Goal: Contribute content

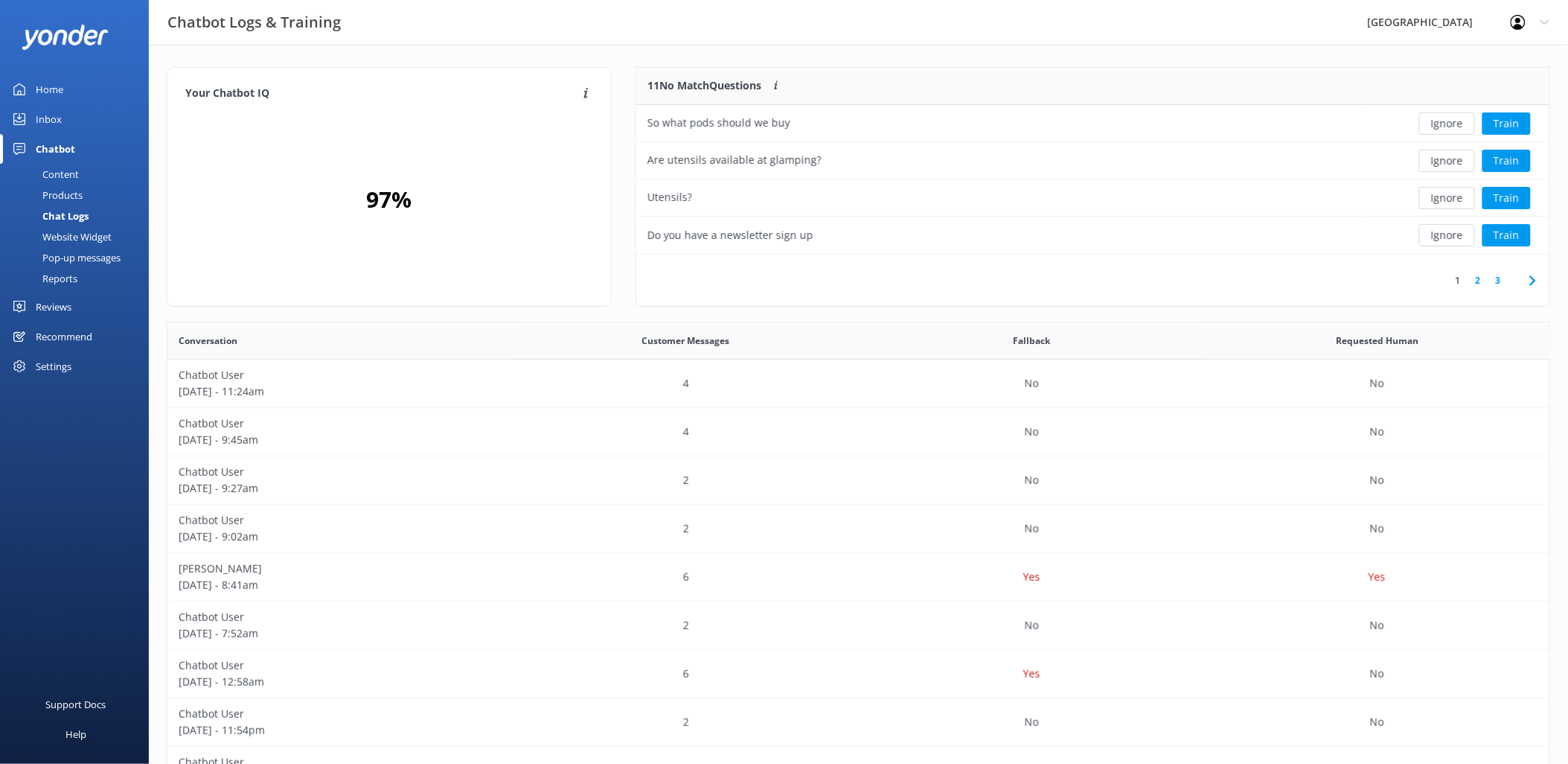
scroll to position [509, 1370]
click at [62, 167] on div "Content" at bounding box center [44, 174] width 70 height 21
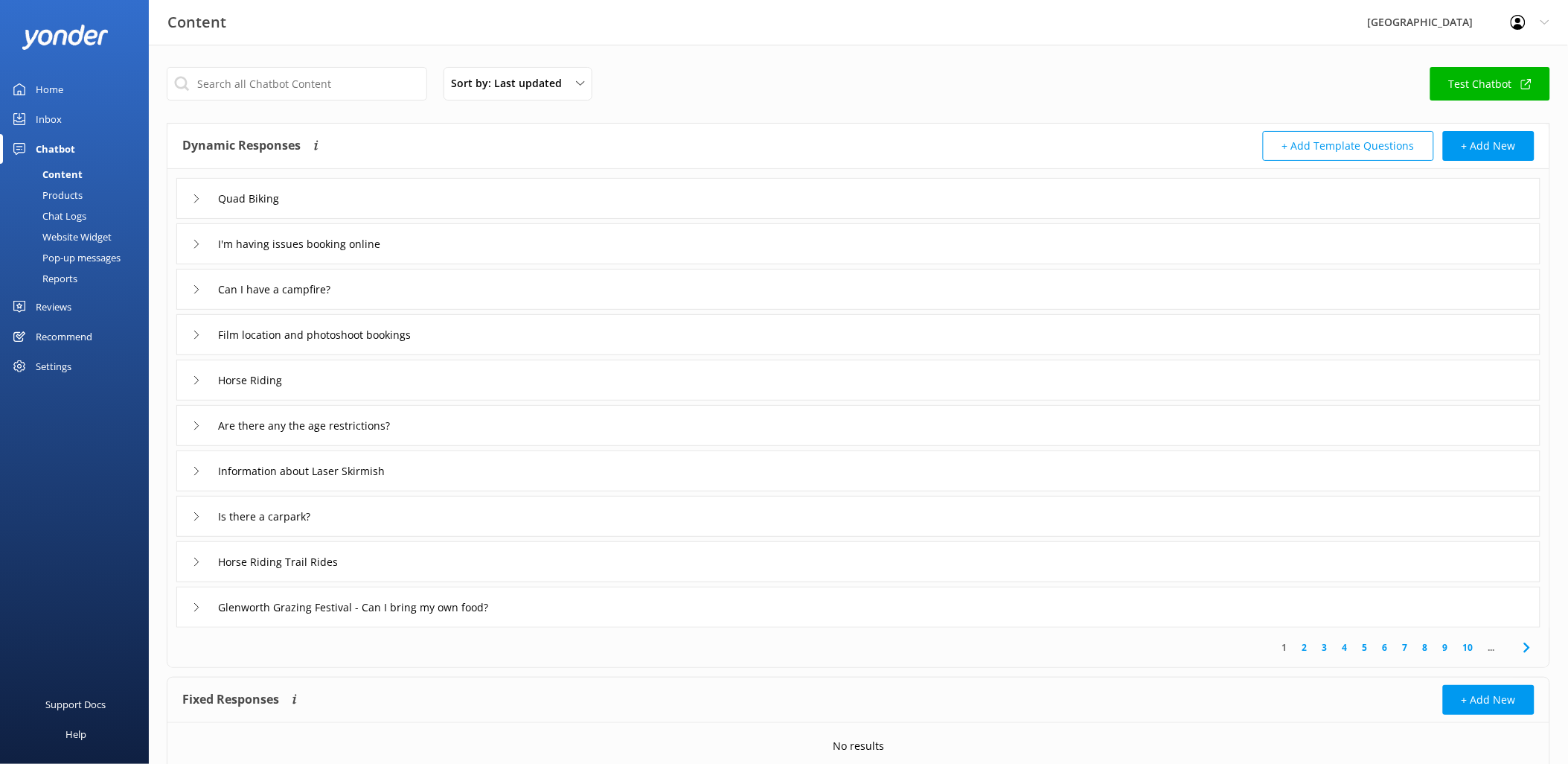
click at [196, 467] on icon at bounding box center [196, 470] width 9 height 9
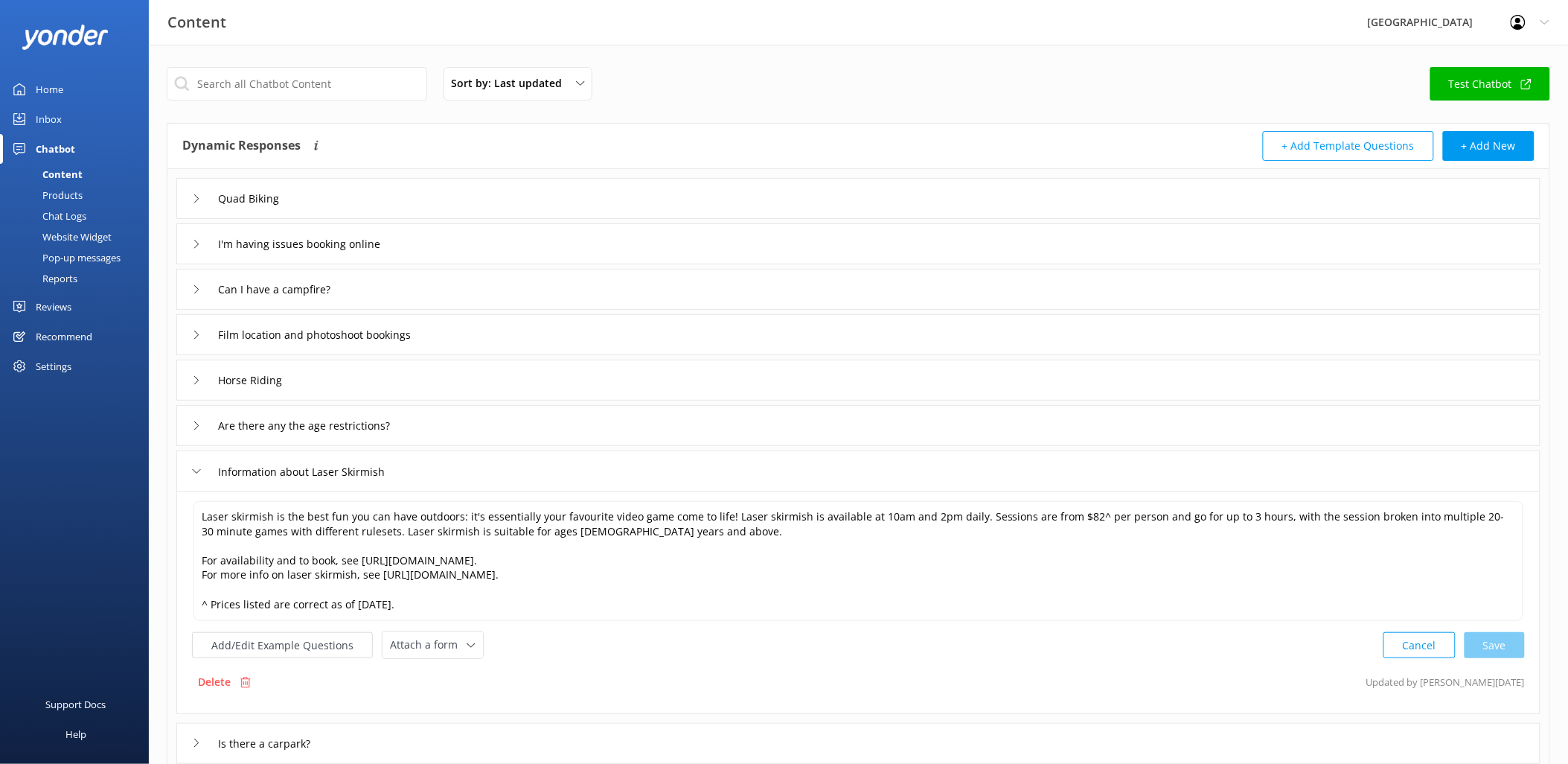
click at [196, 467] on icon at bounding box center [196, 470] width 9 height 9
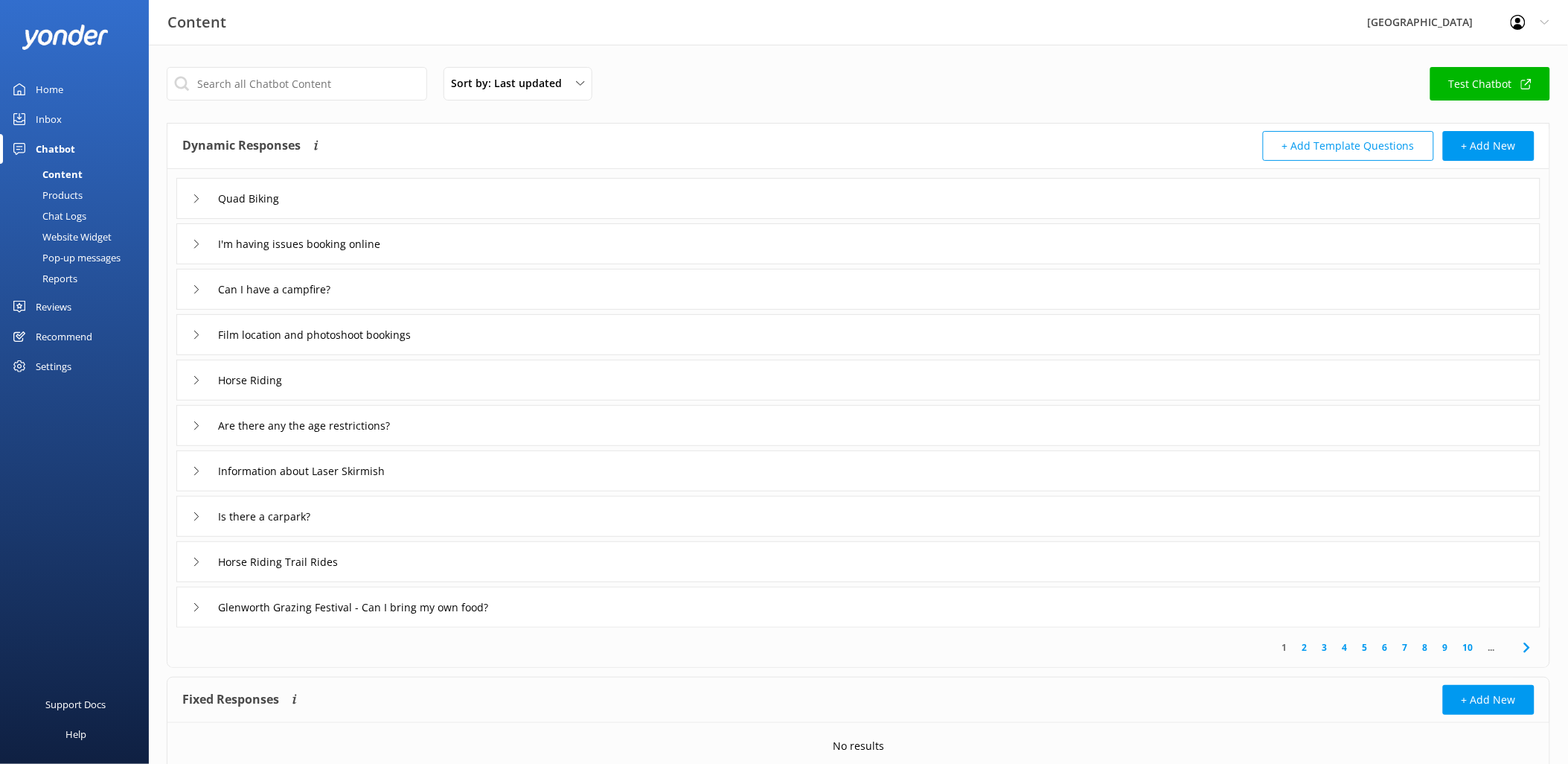
click at [187, 512] on div "Is there a carpark?" at bounding box center [859, 516] width 1364 height 41
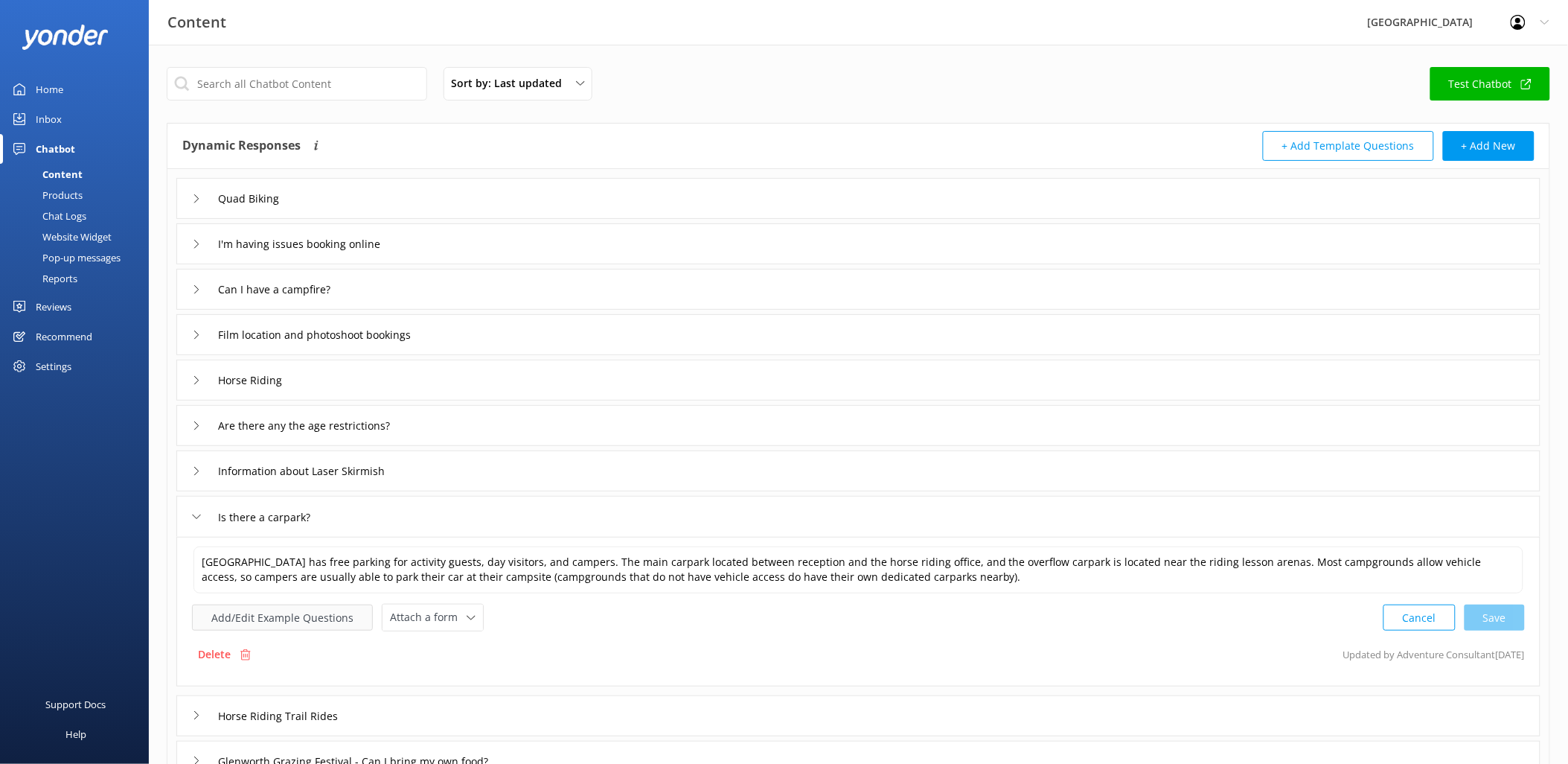
click at [236, 620] on button "Add/Edit Example Questions" at bounding box center [282, 617] width 180 height 26
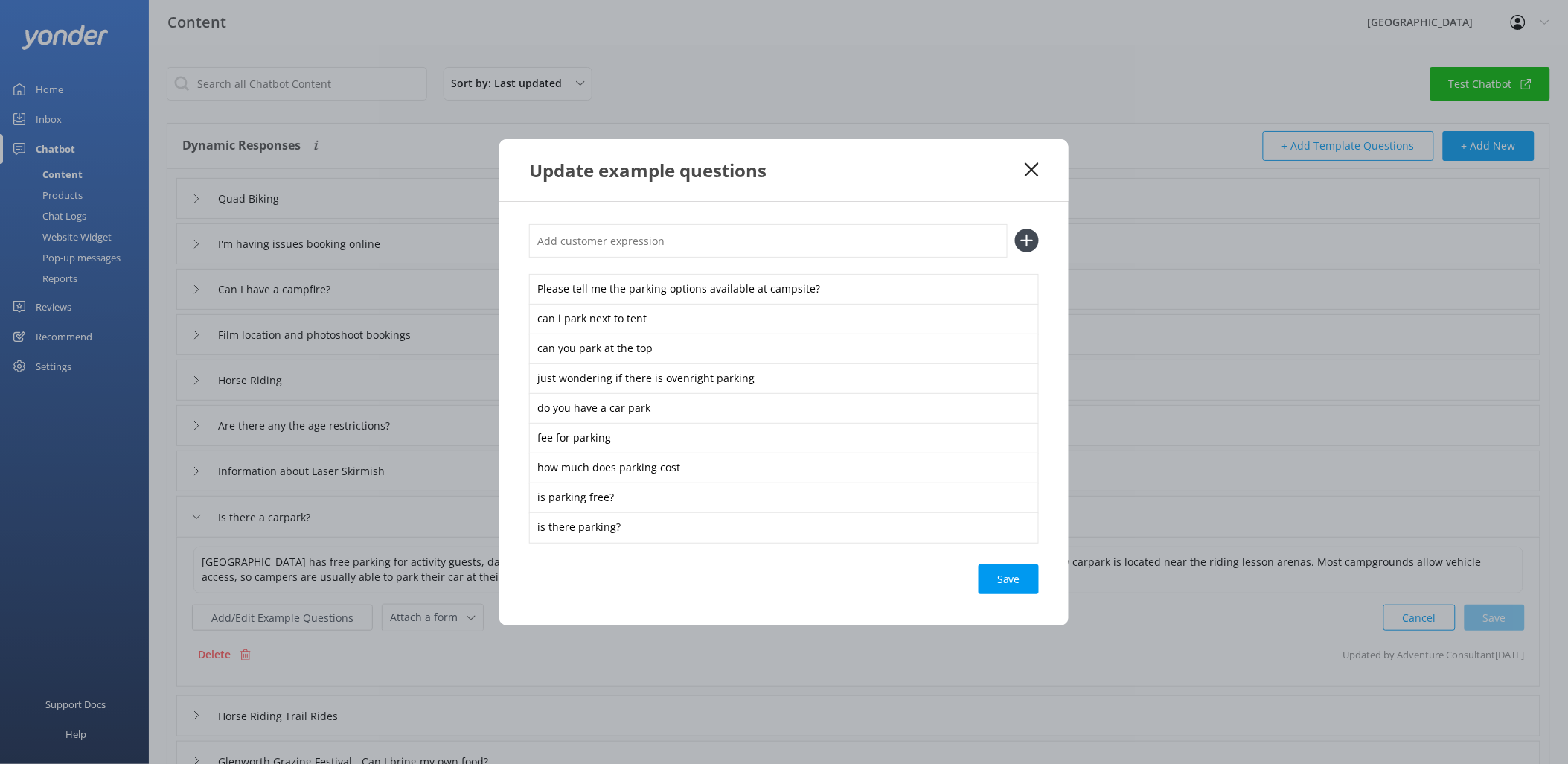
click at [1034, 171] on use at bounding box center [1031, 169] width 14 height 14
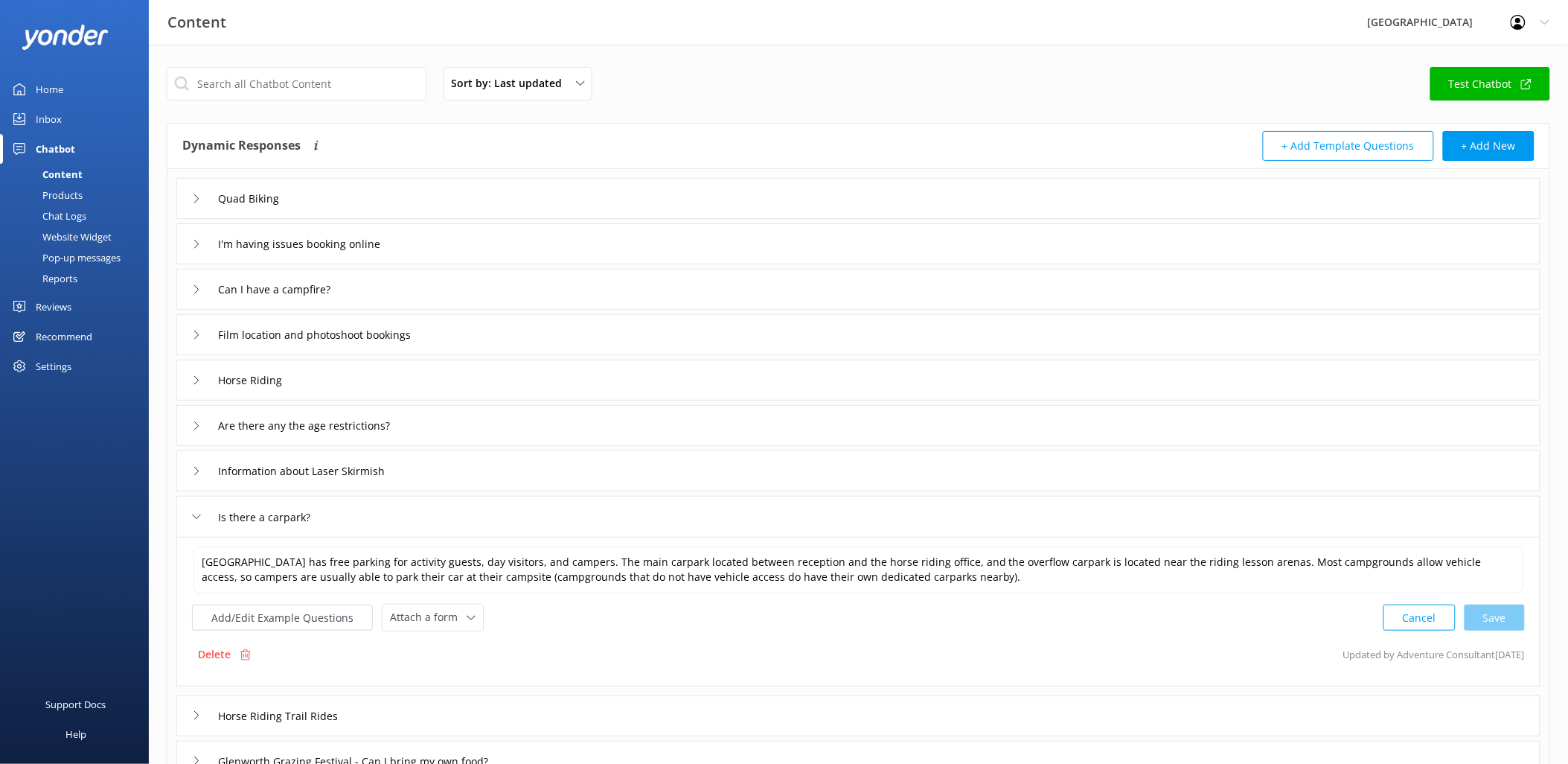
click at [190, 514] on div "Is there a carpark?" at bounding box center [859, 516] width 1364 height 41
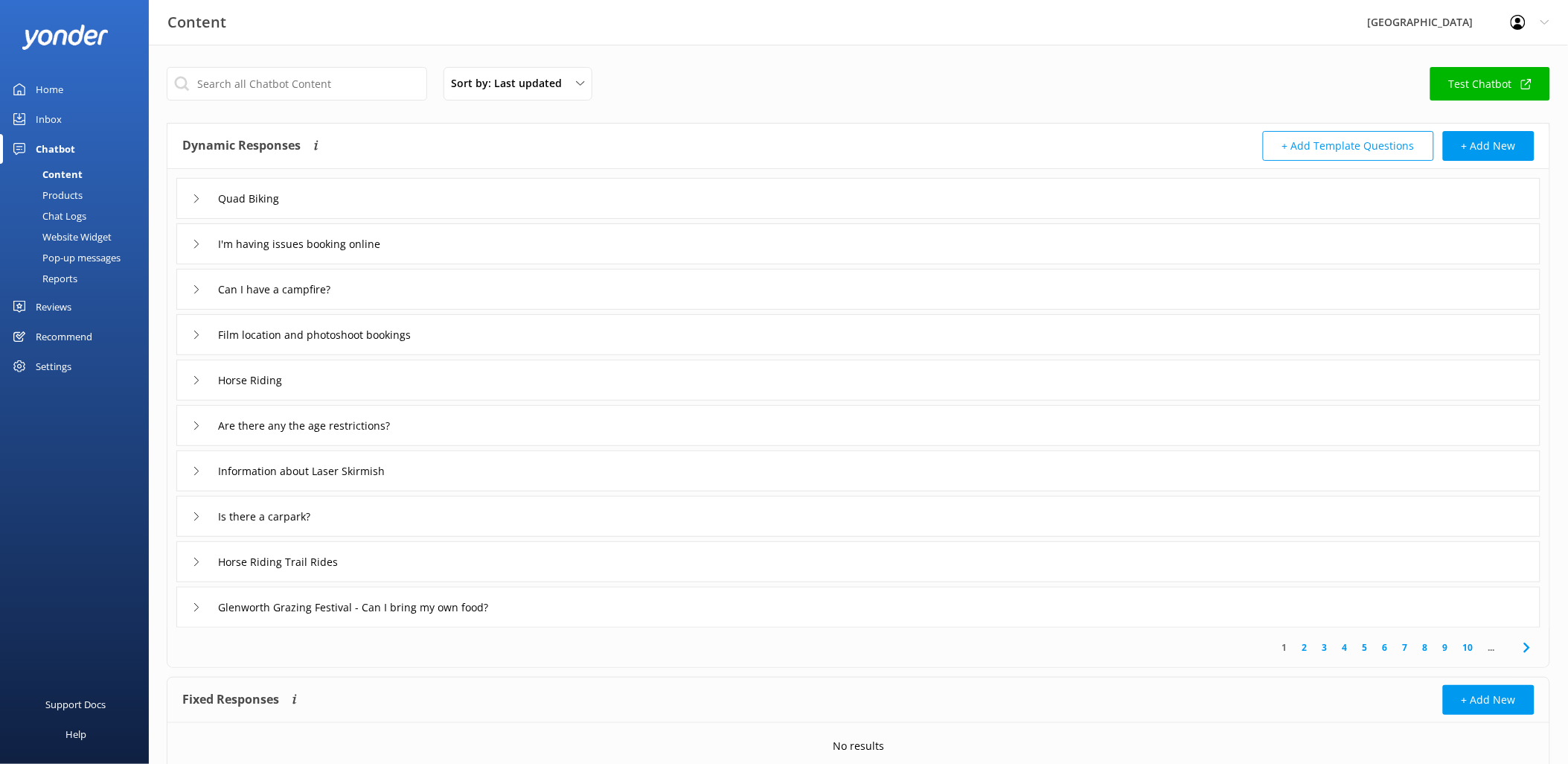
click at [192, 289] on icon at bounding box center [196, 289] width 9 height 9
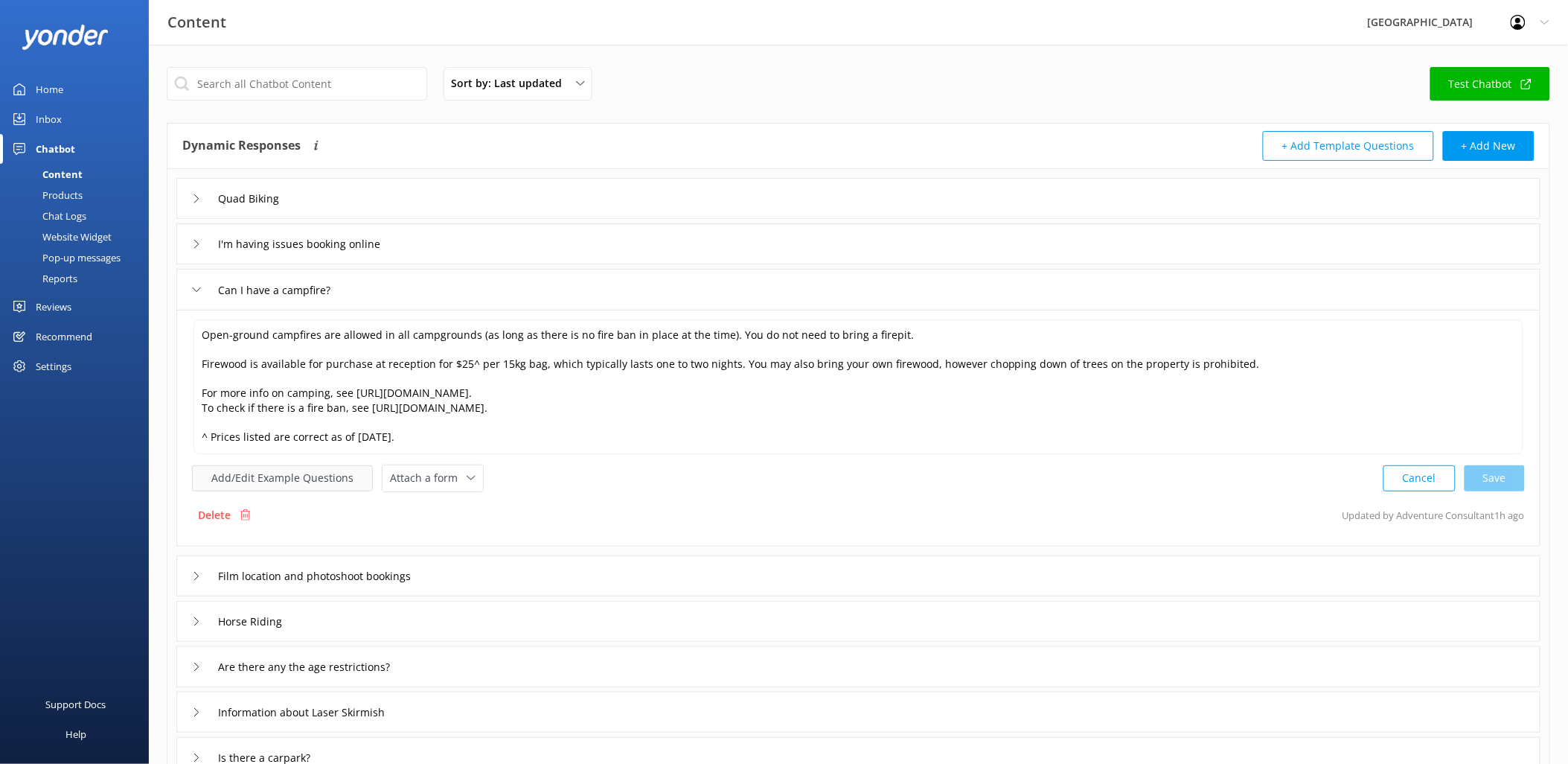
click at [309, 473] on button "Add/Edit Example Questions" at bounding box center [282, 478] width 180 height 26
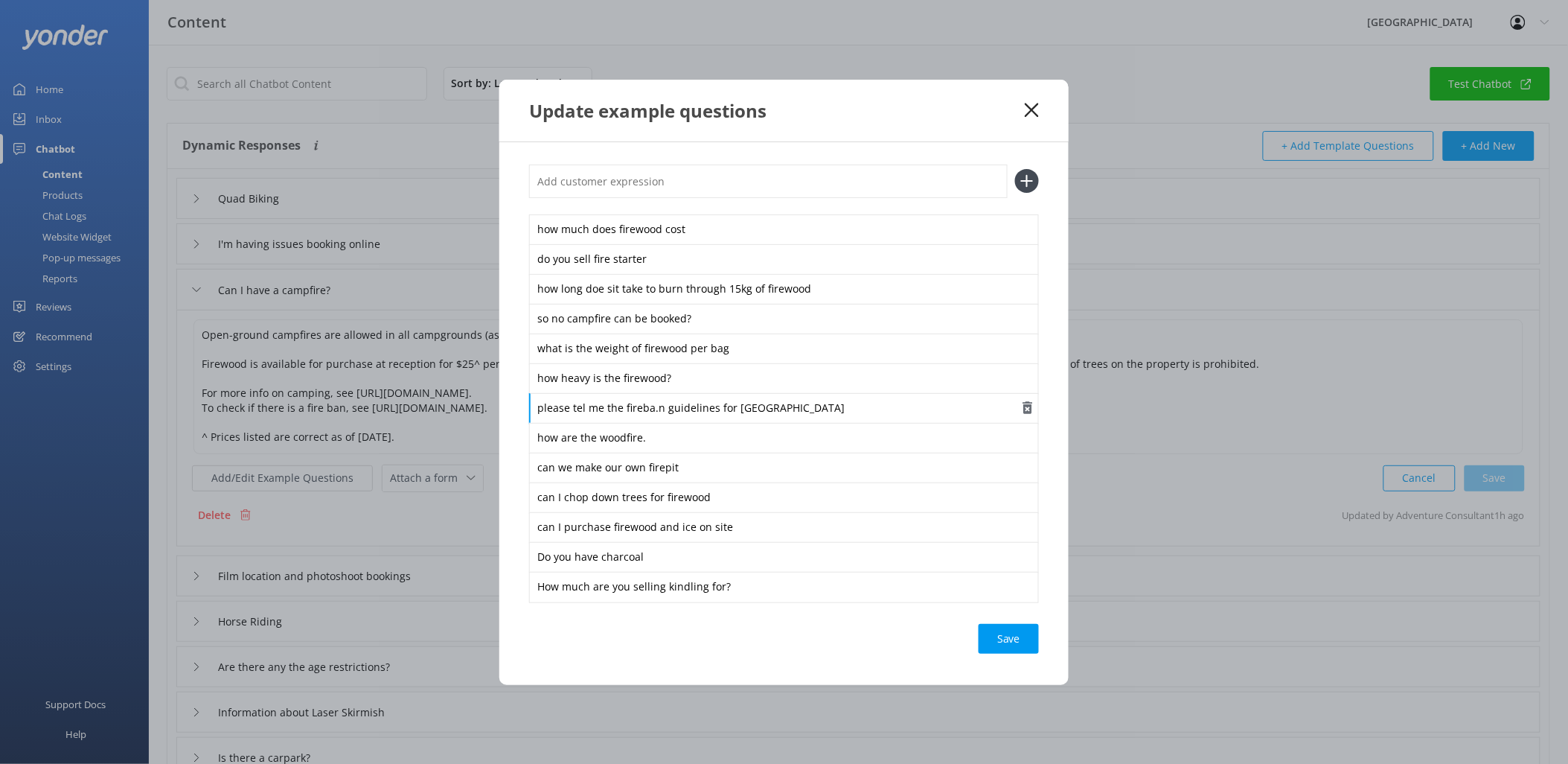
click at [652, 408] on div "please tel me the fireba.n guidelines for [GEOGRAPHIC_DATA]" at bounding box center [784, 409] width 510 height 31
click at [739, 641] on div "Save" at bounding box center [784, 639] width 510 height 29
click at [624, 169] on input "text" at bounding box center [768, 181] width 479 height 33
type input "is there a fire ban currently?"
click at [1032, 177] on icon at bounding box center [1027, 181] width 24 height 24
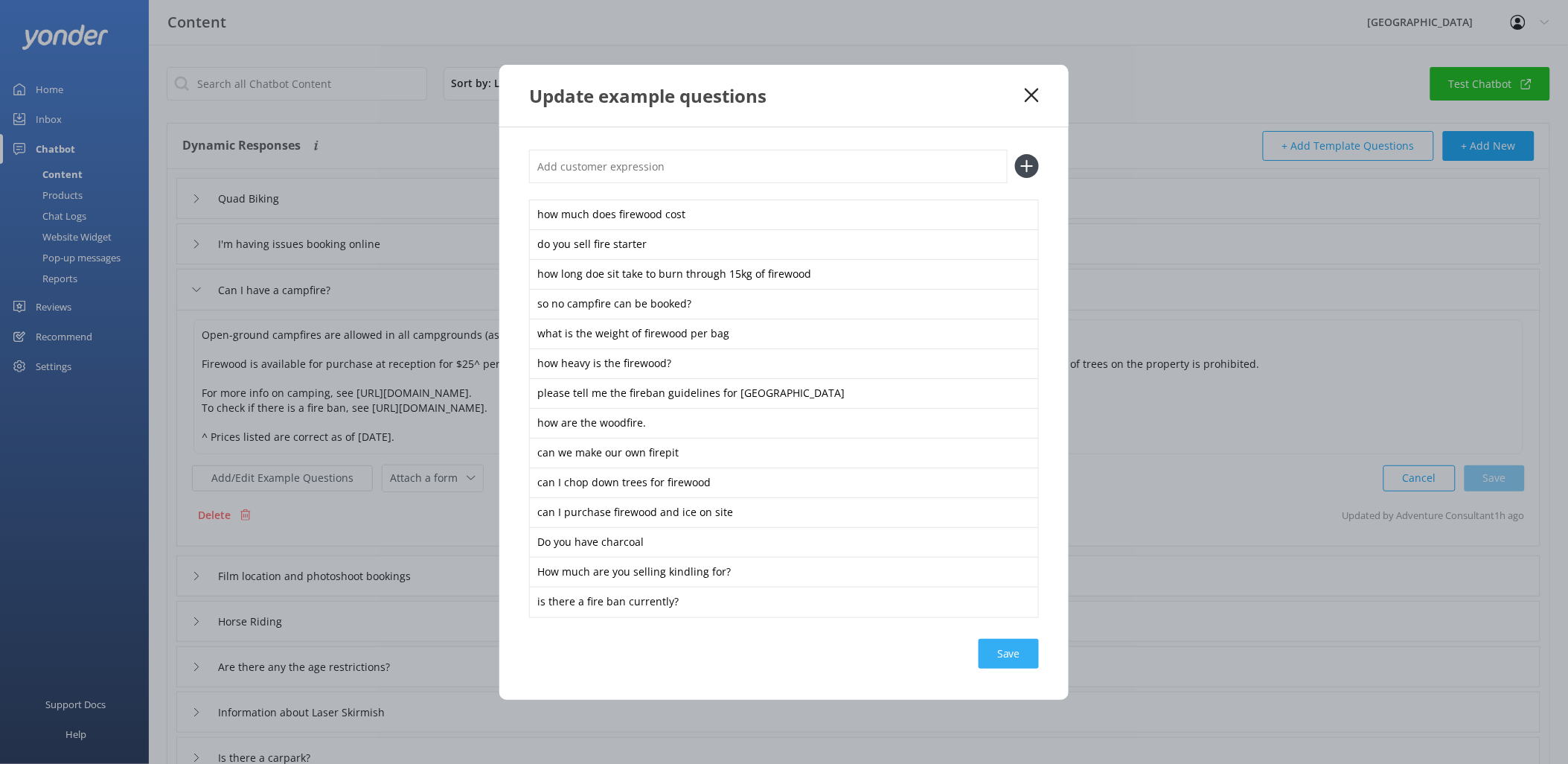
click at [1016, 645] on div "Save" at bounding box center [1008, 653] width 60 height 29
click at [1030, 91] on use at bounding box center [1031, 94] width 14 height 14
